Goal: Go to known website: Access a specific website the user already knows

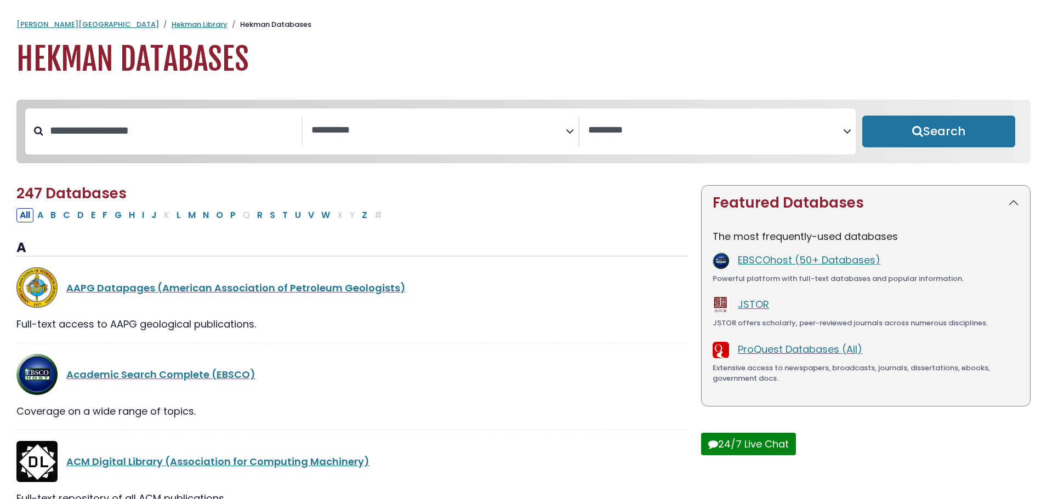
select select "Database Subject Filter"
select select "Database Vendors Filter"
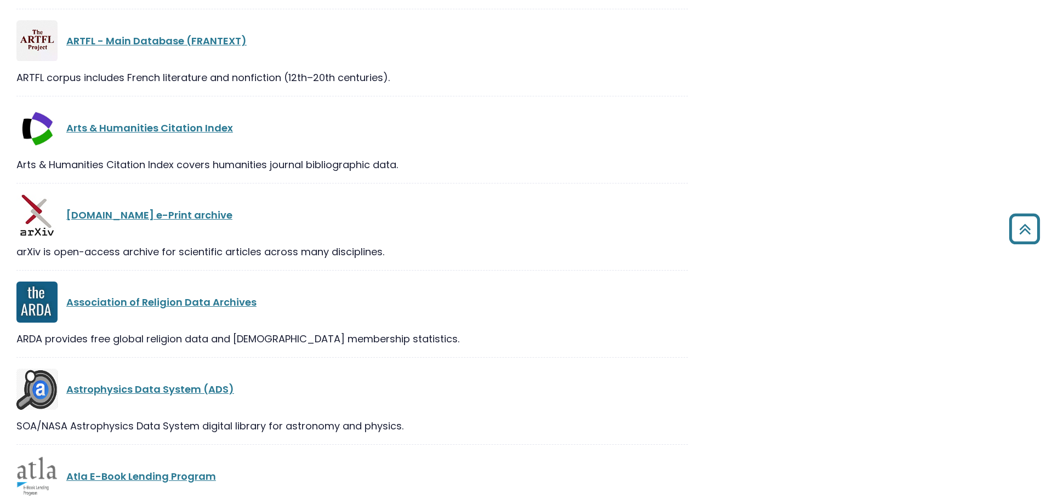
scroll to position [2794, 0]
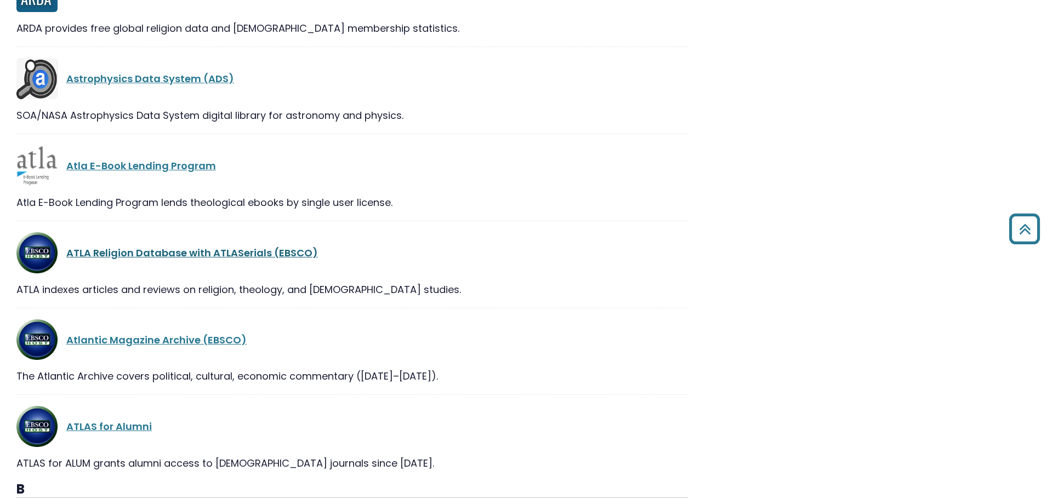
click at [165, 254] on link "ATLA Religion Database with ATLASerials (EBSCO)" at bounding box center [191, 253] width 251 height 14
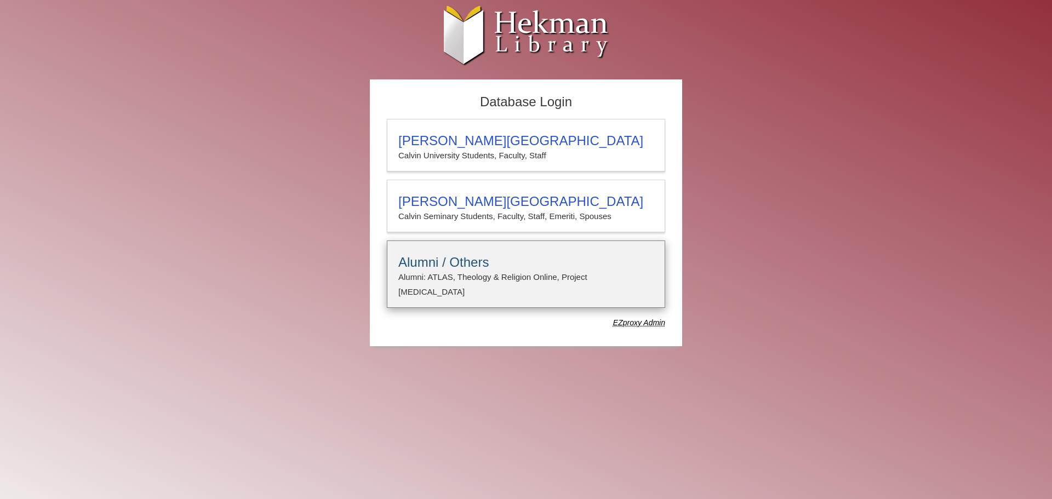
click at [494, 260] on h3 "Alumni / Others" at bounding box center [525, 262] width 255 height 15
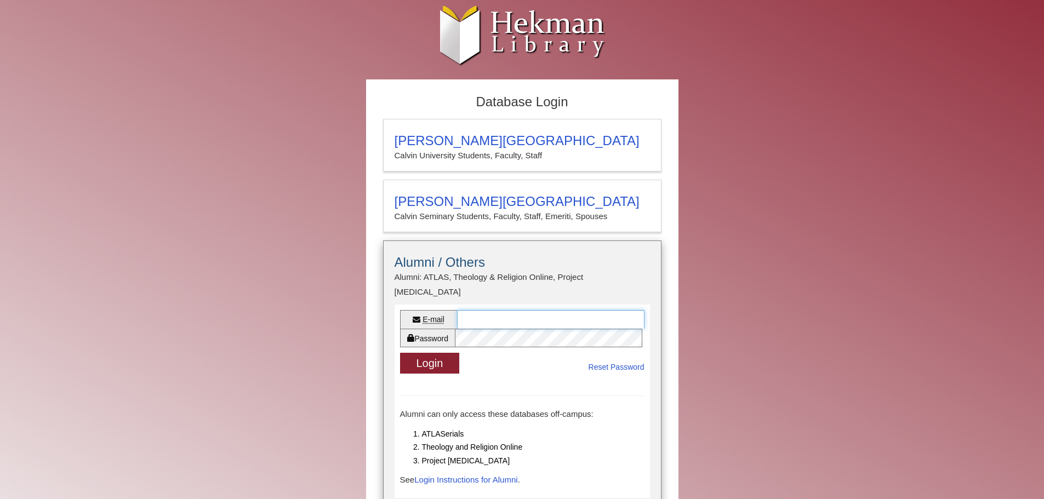
click at [490, 310] on input "E-mail" at bounding box center [550, 319] width 187 height 19
type input "**********"
click at [400, 353] on button "Login" at bounding box center [430, 363] width 60 height 21
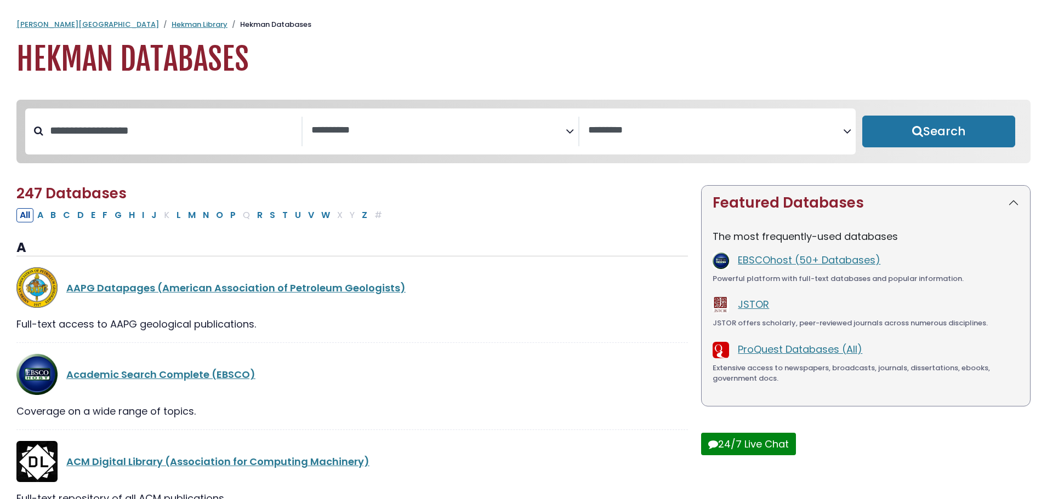
select select "Database Subject Filter"
select select "Database Vendors Filter"
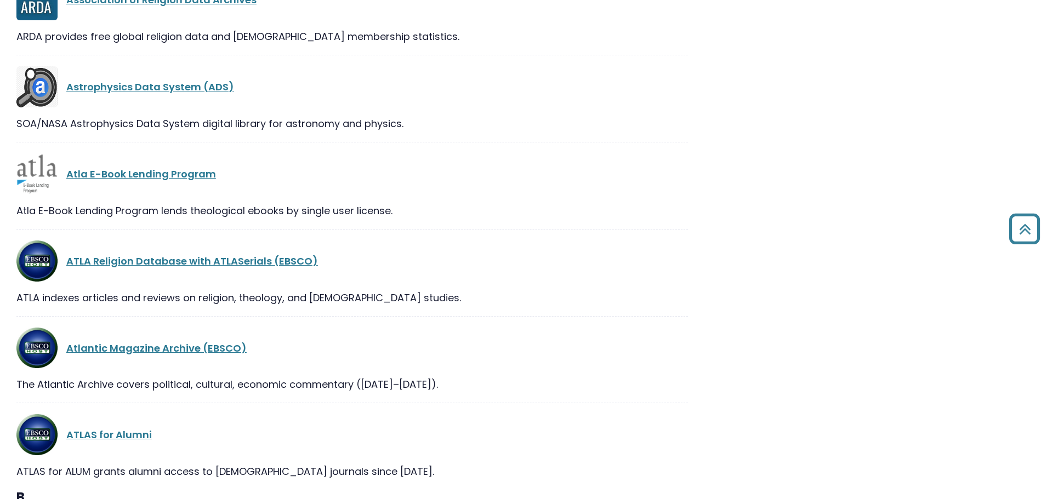
scroll to position [2794, 0]
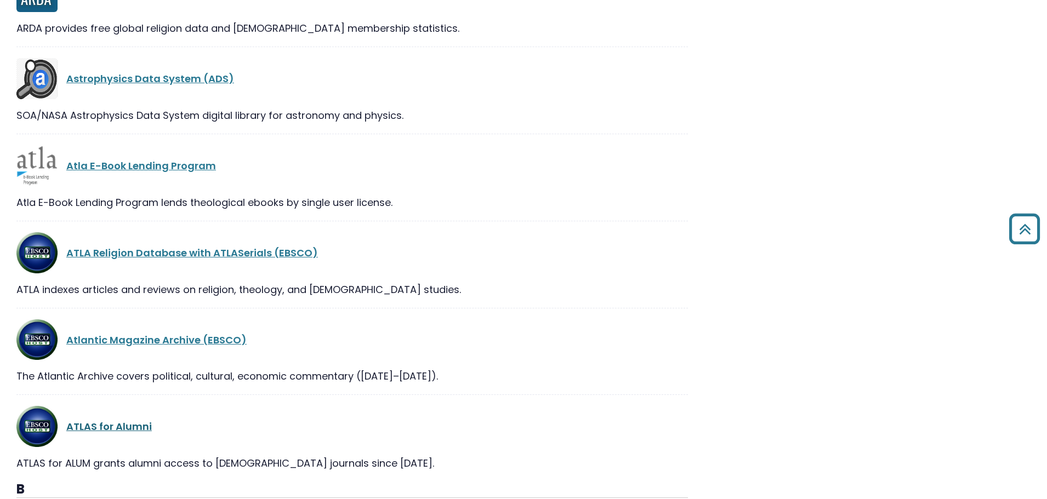
click at [127, 428] on link "ATLAS for Alumni" at bounding box center [108, 427] width 85 height 14
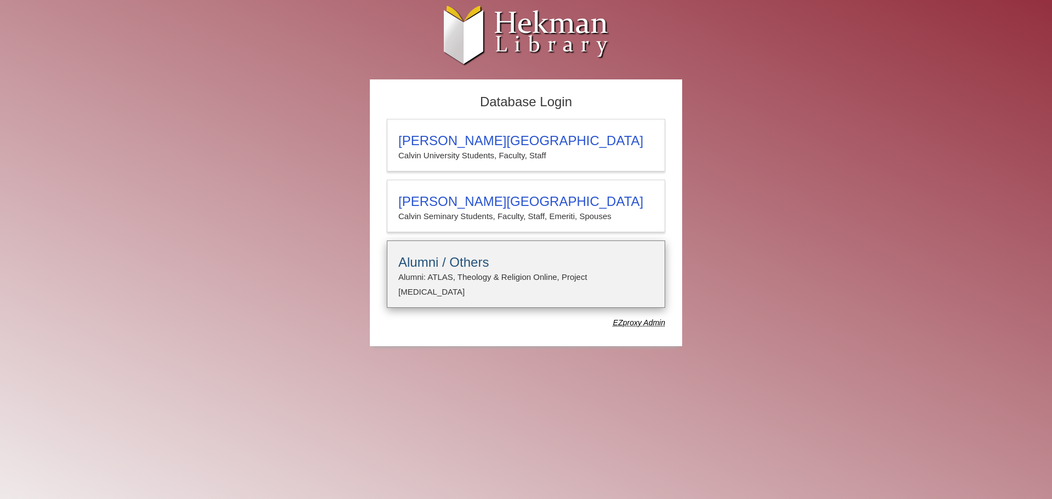
click at [468, 289] on details "Alumni / Others Alumni: ATLAS, Theology & Religion Online, Project Muse E-mail …" at bounding box center [526, 274] width 278 height 67
click at [472, 273] on p "Alumni: ATLAS, Theology & Religion Online, Project Muse" at bounding box center [525, 284] width 255 height 29
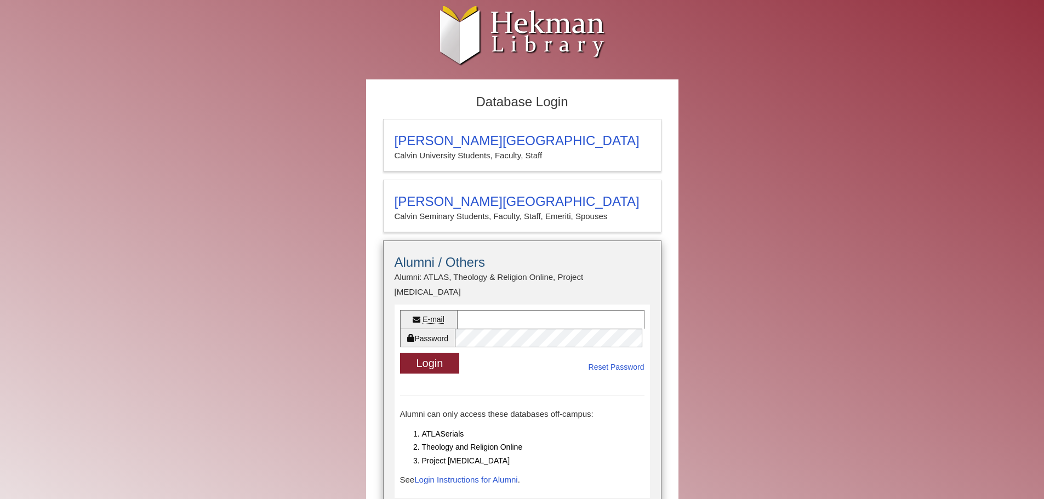
click at [483, 305] on div "E-mail Password Login Reset Password" at bounding box center [521, 342] width 255 height 75
drag, startPoint x: 479, startPoint y: 302, endPoint x: 466, endPoint y: 305, distance: 13.3
click at [479, 310] on input "E-mail" at bounding box center [550, 319] width 187 height 19
type input "**********"
click at [400, 353] on button "Login" at bounding box center [430, 363] width 60 height 21
